Goal: Complete application form

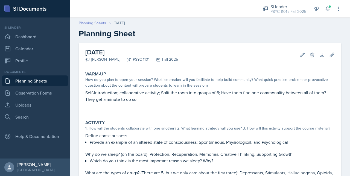
click at [92, 23] on link "Planning Sheets" at bounding box center [92, 23] width 27 height 6
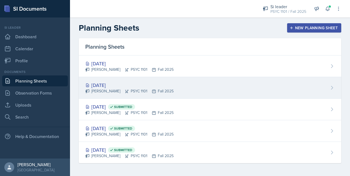
click at [115, 86] on div "[DATE]" at bounding box center [129, 85] width 88 height 7
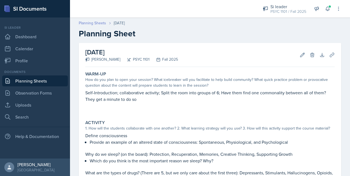
click at [91, 24] on link "Planning Sheets" at bounding box center [92, 23] width 27 height 6
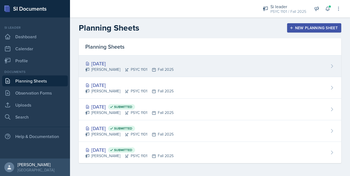
click at [109, 75] on div "[DATE] [PERSON_NAME] PSYC 1101 Fall 2025" at bounding box center [210, 67] width 263 height 22
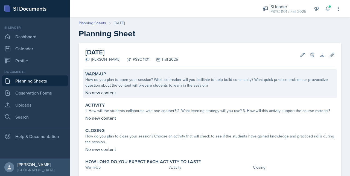
scroll to position [33, 0]
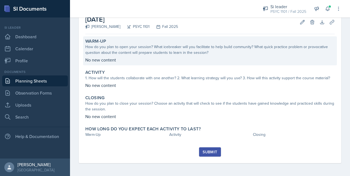
click at [122, 52] on div "How do you plan to open your session? What icebreaker will you facilitate to he…" at bounding box center [209, 49] width 249 height 11
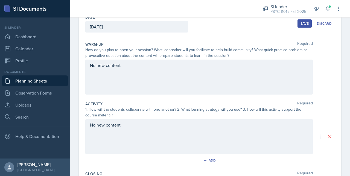
scroll to position [31, 0]
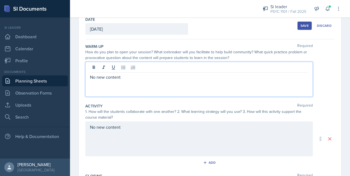
click at [124, 69] on div "No new content" at bounding box center [199, 79] width 228 height 35
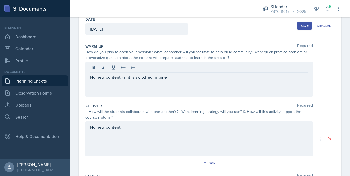
click at [301, 24] on div "Save" at bounding box center [305, 26] width 8 height 4
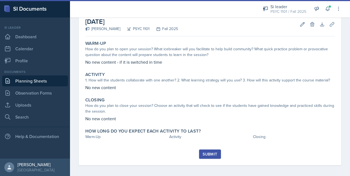
scroll to position [33, 0]
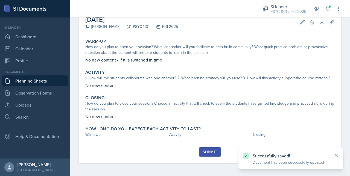
click at [203, 152] on div "Submit" at bounding box center [210, 152] width 14 height 4
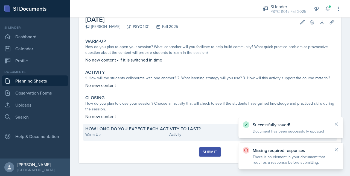
click at [150, 135] on div "Warm-Up" at bounding box center [126, 135] width 82 height 6
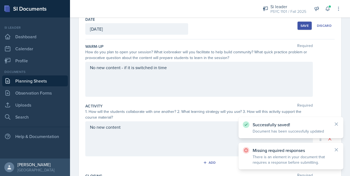
scroll to position [132, 0]
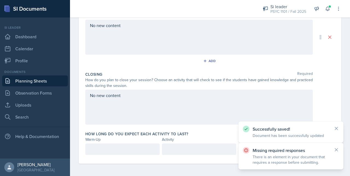
click at [111, 164] on div "Date [DATE] [DATE] 27 28 29 30 31 1 2 3 4 5 6 7 8 9 10 11 12 13 14 15 16 17 18 …" at bounding box center [210, 44] width 280 height 266
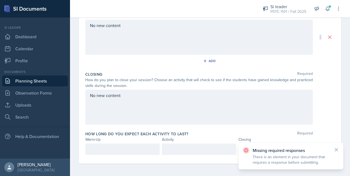
click at [107, 155] on div "How long do you expect each activity to last? Required Warm-Up Activity Closing" at bounding box center [209, 144] width 249 height 30
click at [106, 150] on p at bounding box center [122, 149] width 65 height 7
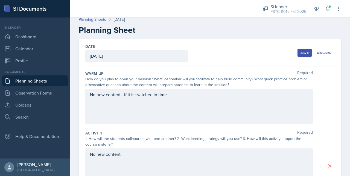
scroll to position [0, 0]
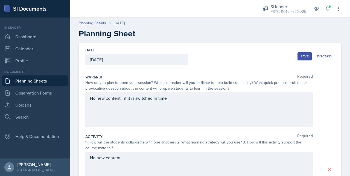
click at [299, 59] on button "Save" at bounding box center [305, 56] width 14 height 8
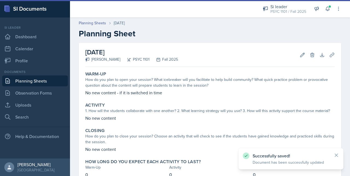
scroll to position [39, 0]
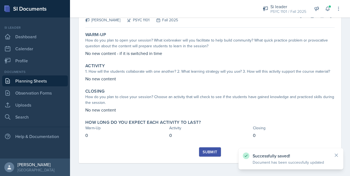
click at [214, 151] on div "Submit" at bounding box center [210, 152] width 14 height 4
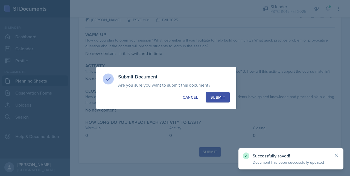
click at [218, 97] on div "Submit" at bounding box center [218, 97] width 14 height 5
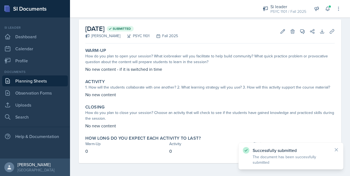
scroll to position [0, 0]
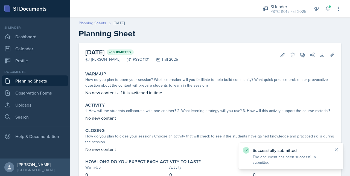
click at [93, 25] on link "Planning Sheets" at bounding box center [92, 23] width 27 height 6
